Goal: Check status: Check status

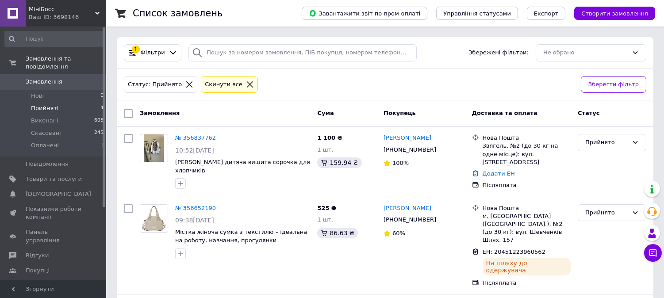
click at [194, 137] on link "№ 356837762" at bounding box center [195, 138] width 41 height 7
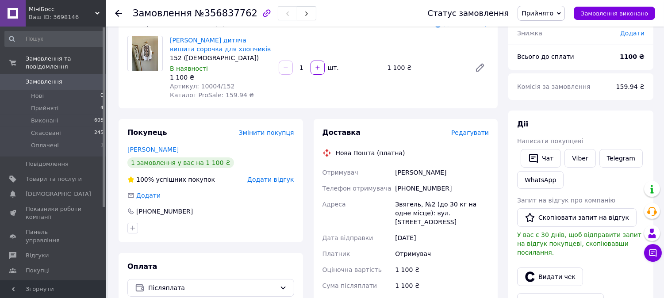
scroll to position [49, 0]
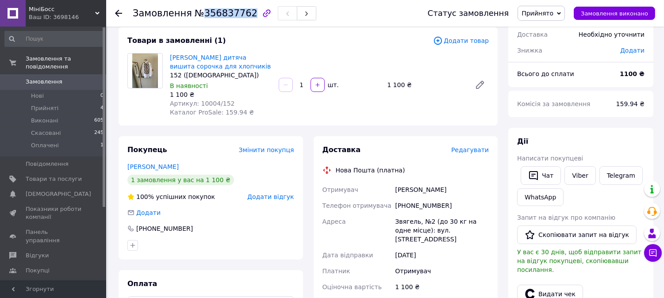
drag, startPoint x: 242, startPoint y: 12, endPoint x: 198, endPoint y: 14, distance: 43.4
click at [198, 14] on span "№356837762" at bounding box center [226, 13] width 63 height 11
copy span "356837762"
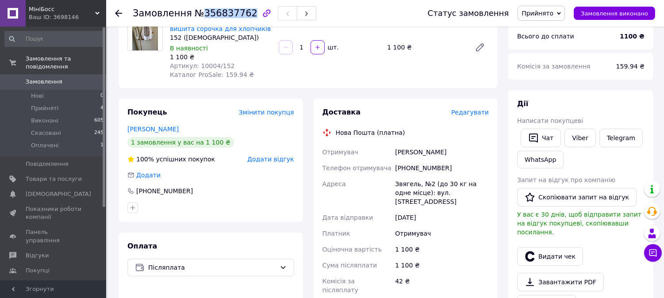
scroll to position [147, 0]
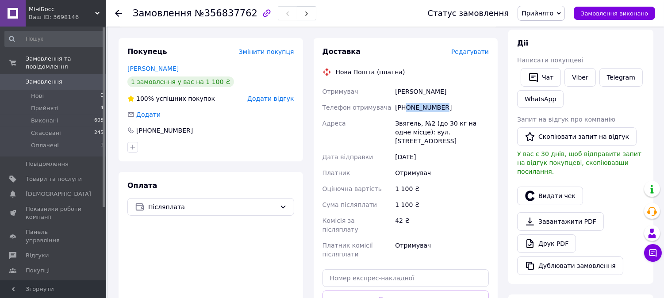
drag, startPoint x: 440, startPoint y: 105, endPoint x: 407, endPoint y: 107, distance: 32.8
click at [407, 107] on div "[PHONE_NUMBER]" at bounding box center [441, 108] width 97 height 16
copy div "0967534562"
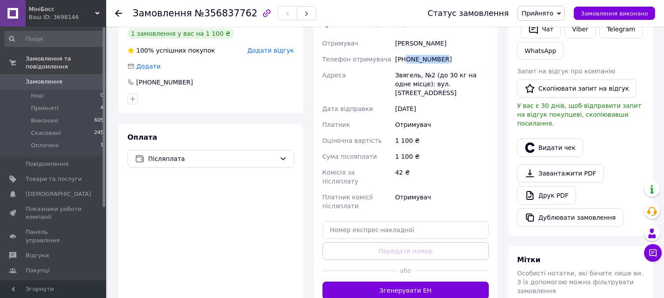
scroll to position [197, 0]
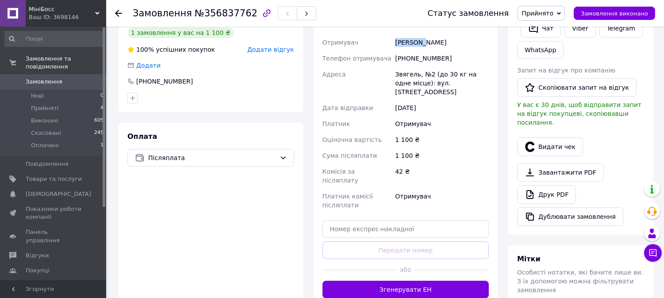
drag, startPoint x: 420, startPoint y: 41, endPoint x: 395, endPoint y: 41, distance: 25.2
click at [395, 41] on div "[PERSON_NAME]" at bounding box center [441, 43] width 97 height 16
copy div "Спільник"
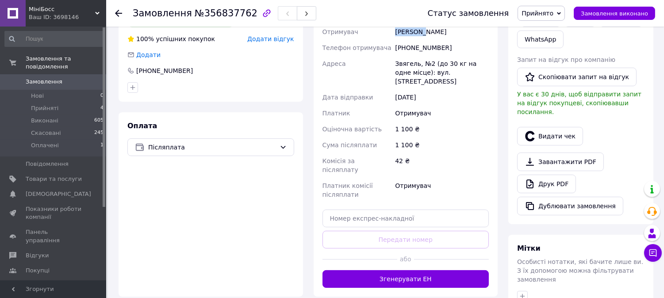
scroll to position [295, 0]
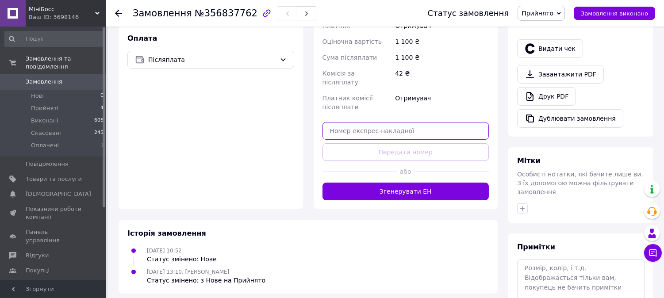
click at [382, 122] on input "text" at bounding box center [406, 131] width 167 height 18
paste input "20451225309953"
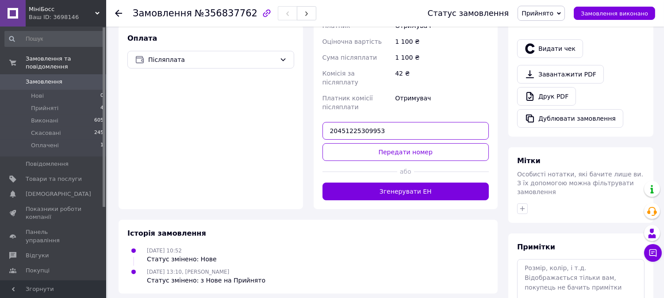
type input "20451225309953"
click at [419, 143] on button "Передати номер" at bounding box center [406, 152] width 167 height 18
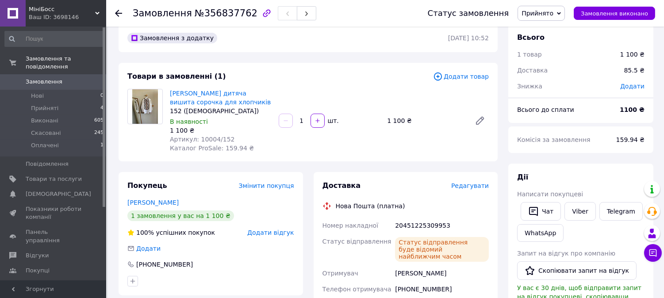
scroll to position [0, 0]
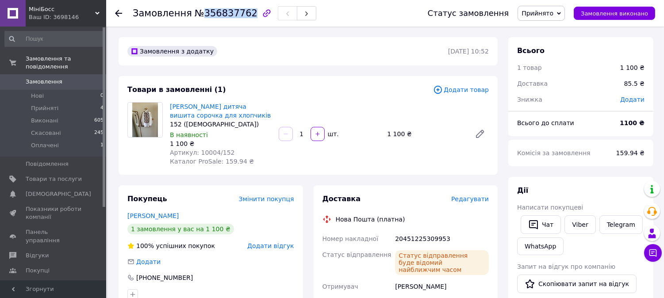
drag, startPoint x: 242, startPoint y: 12, endPoint x: 198, endPoint y: 12, distance: 43.4
click at [198, 12] on span "№356837762" at bounding box center [226, 13] width 63 height 11
copy span "356837762"
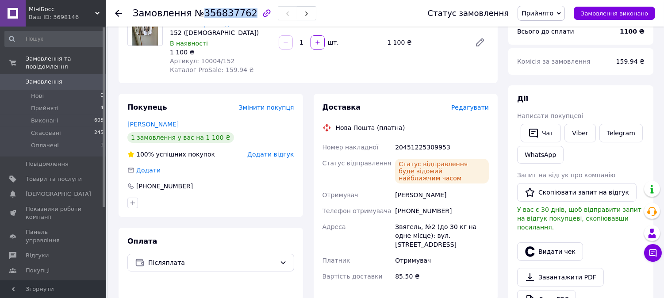
scroll to position [98, 0]
